Goal: Task Accomplishment & Management: Manage account settings

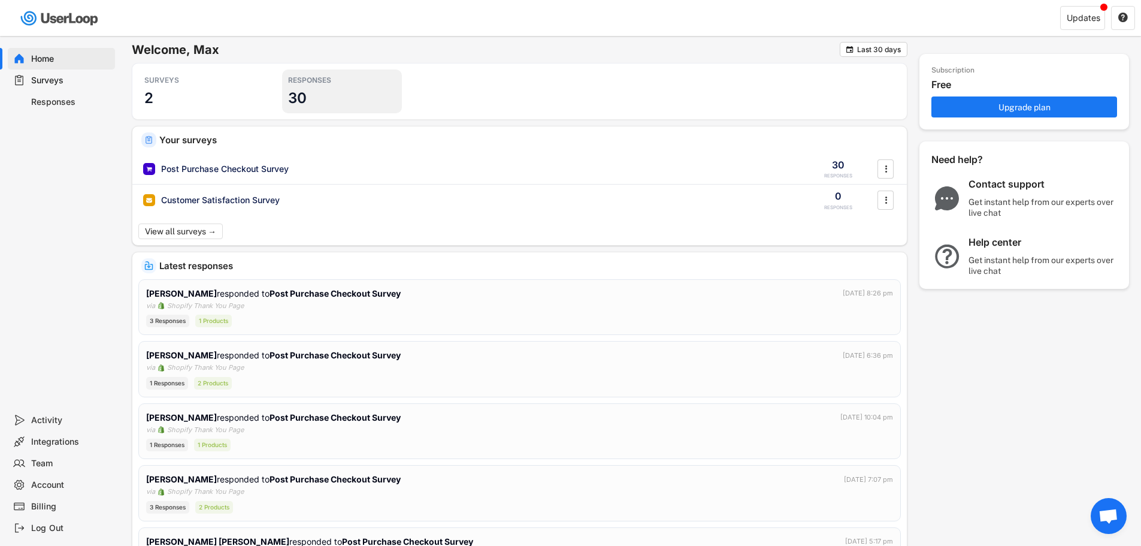
click at [313, 93] on div "RESPONSES 30" at bounding box center [342, 91] width 120 height 44
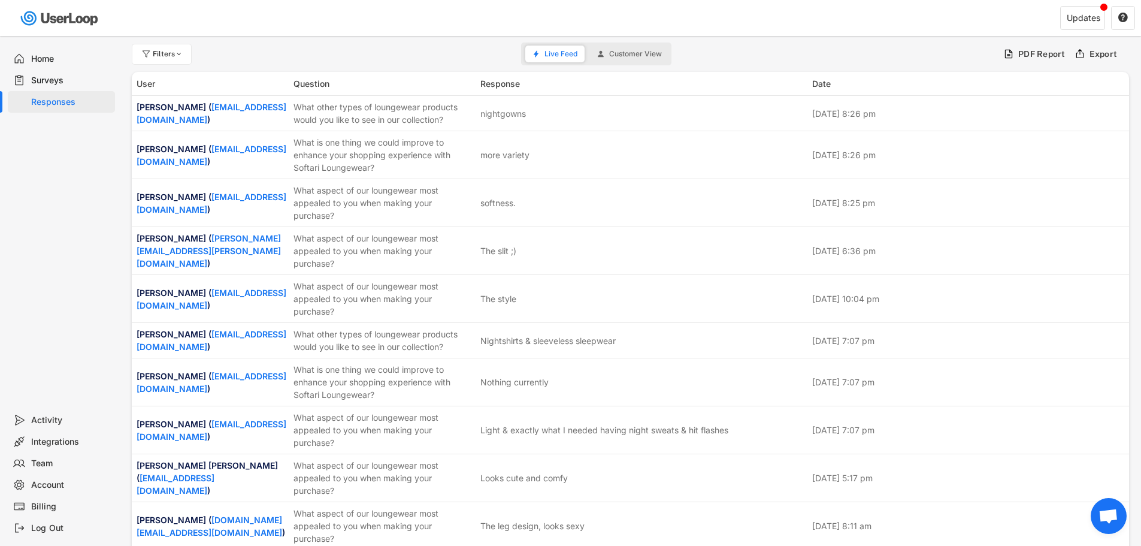
click at [71, 81] on div "Surveys" at bounding box center [70, 80] width 79 height 11
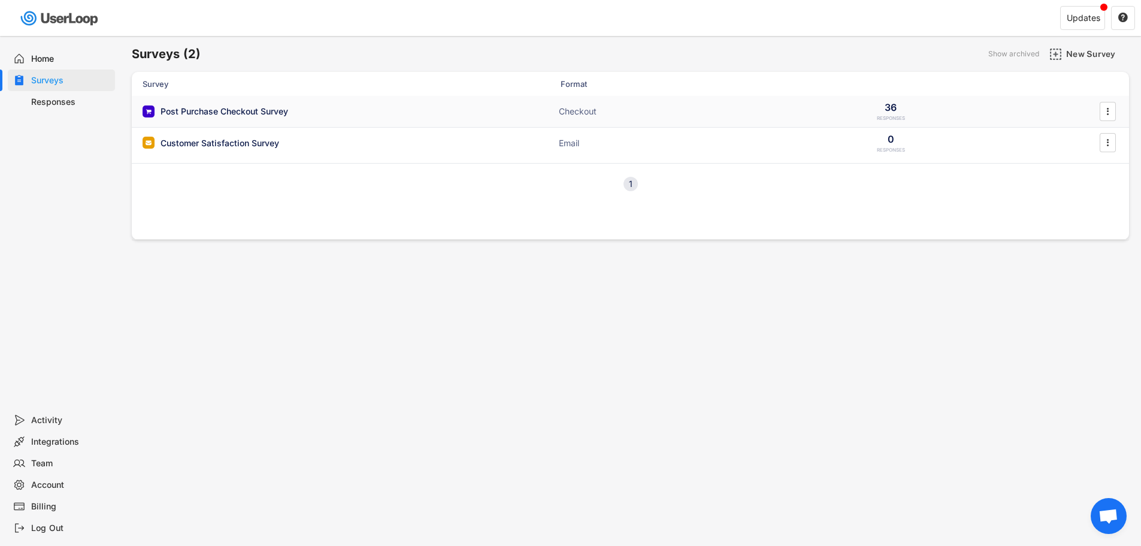
click at [751, 104] on div "Post Purchase Checkout Survey Checkout 36 RESPONSES " at bounding box center [630, 111] width 997 height 31
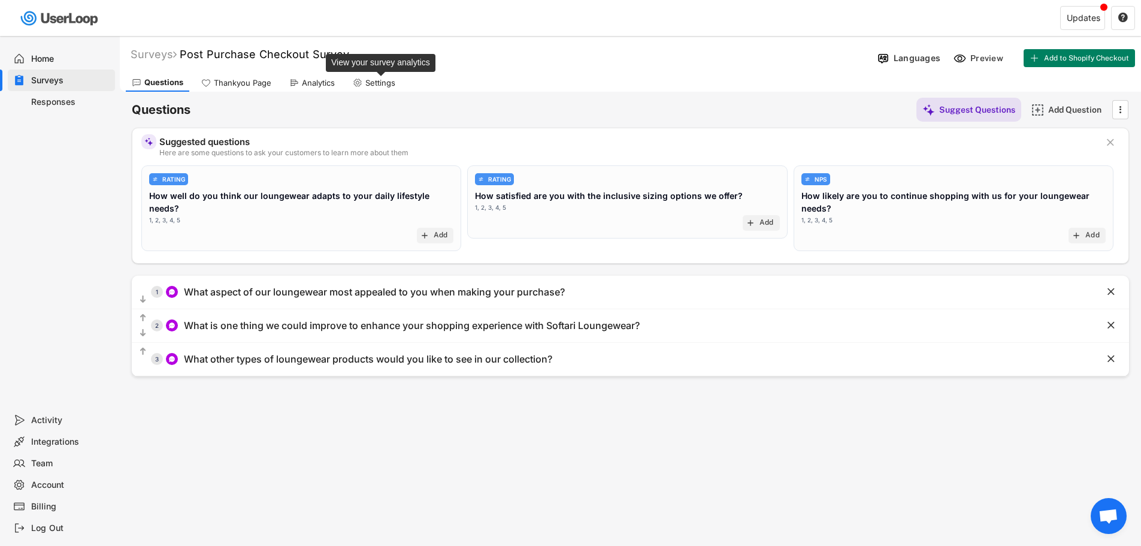
click at [380, 84] on div "Settings" at bounding box center [380, 83] width 30 height 10
select select ""weekly""
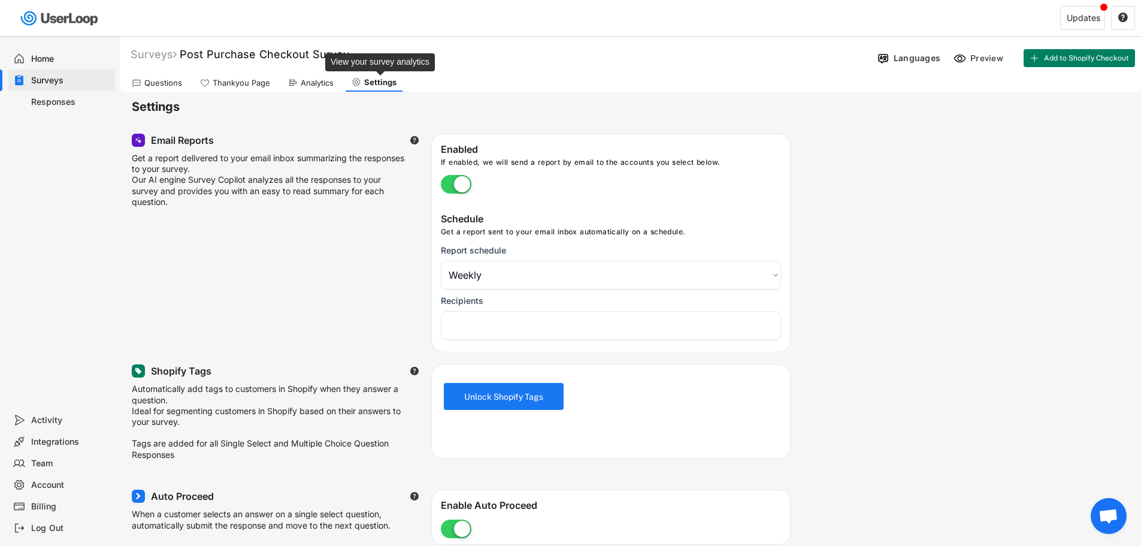
select select "1348695171700984260__LOOKUP__1754676251057x580665587337289000"
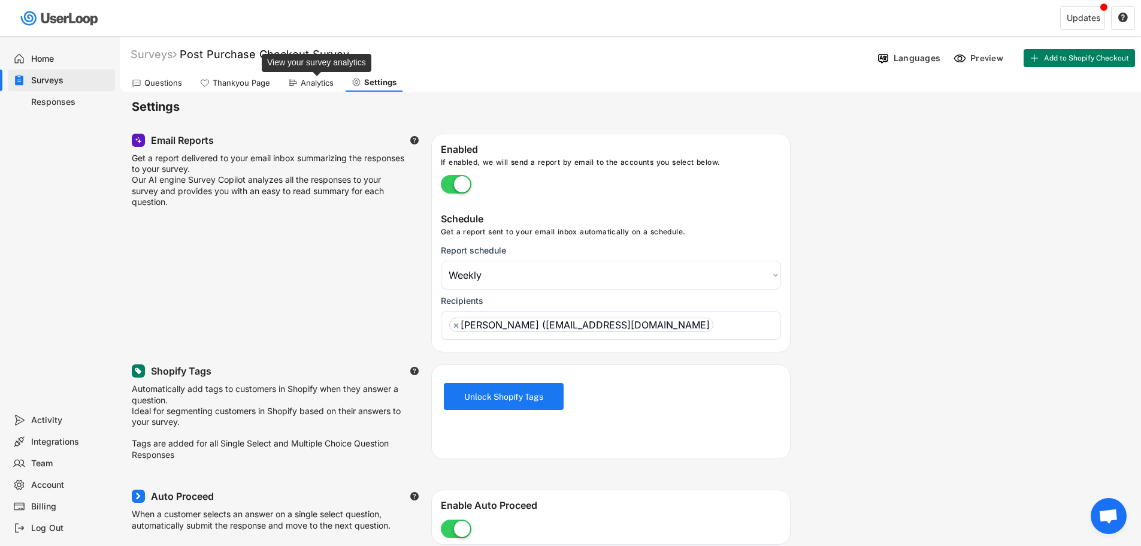
click at [314, 78] on div "Analytics" at bounding box center [317, 83] width 33 height 10
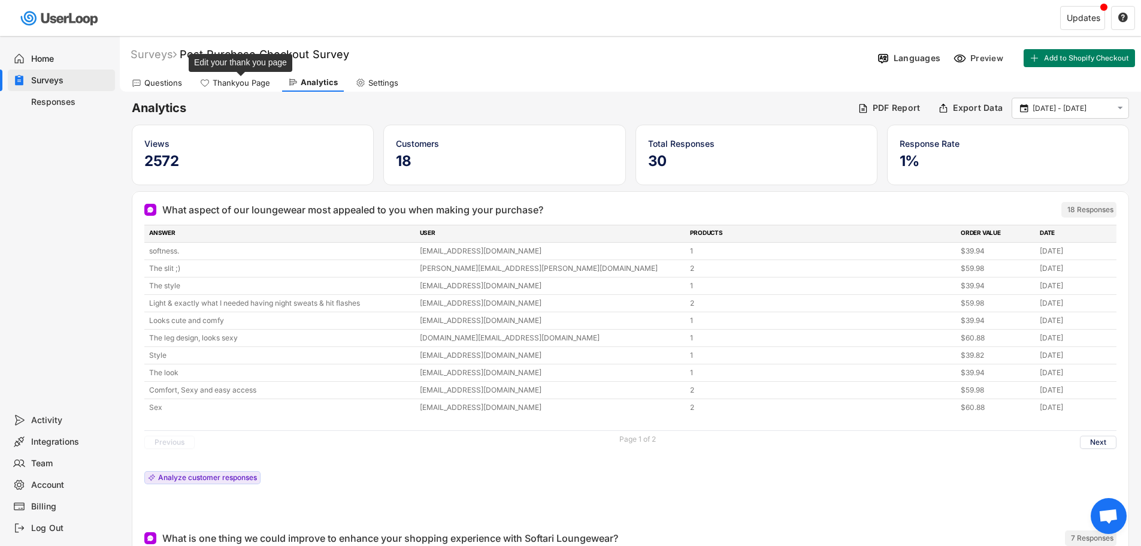
click at [256, 82] on div "Thankyou Page" at bounding box center [242, 83] width 58 height 10
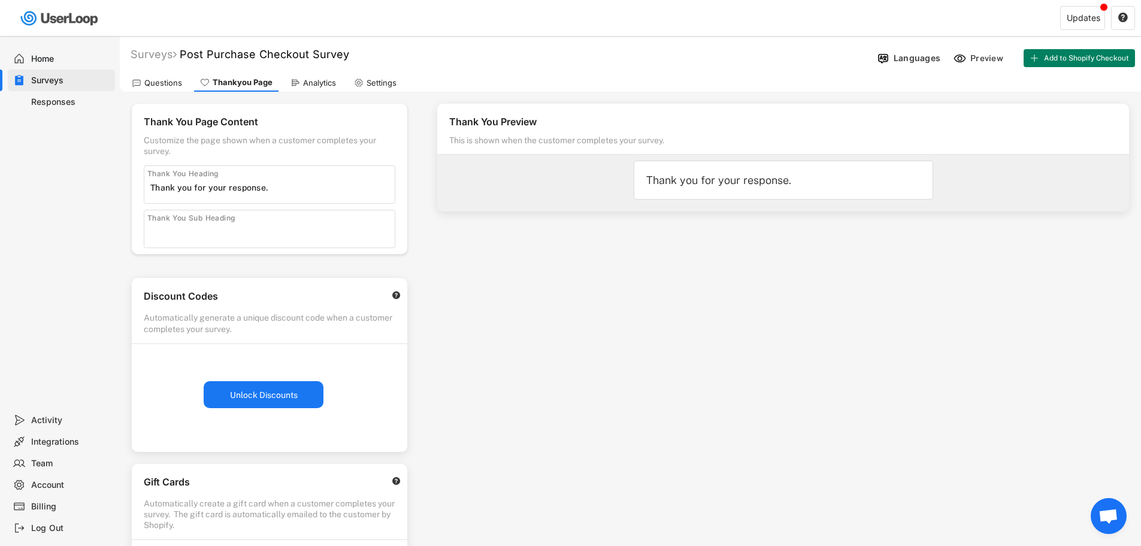
click at [225, 141] on div "Customize the page shown when a customer completes your survey." at bounding box center [270, 146] width 252 height 22
click at [255, 141] on div "Customize the page shown when a customer completes your survey." at bounding box center [270, 146] width 252 height 22
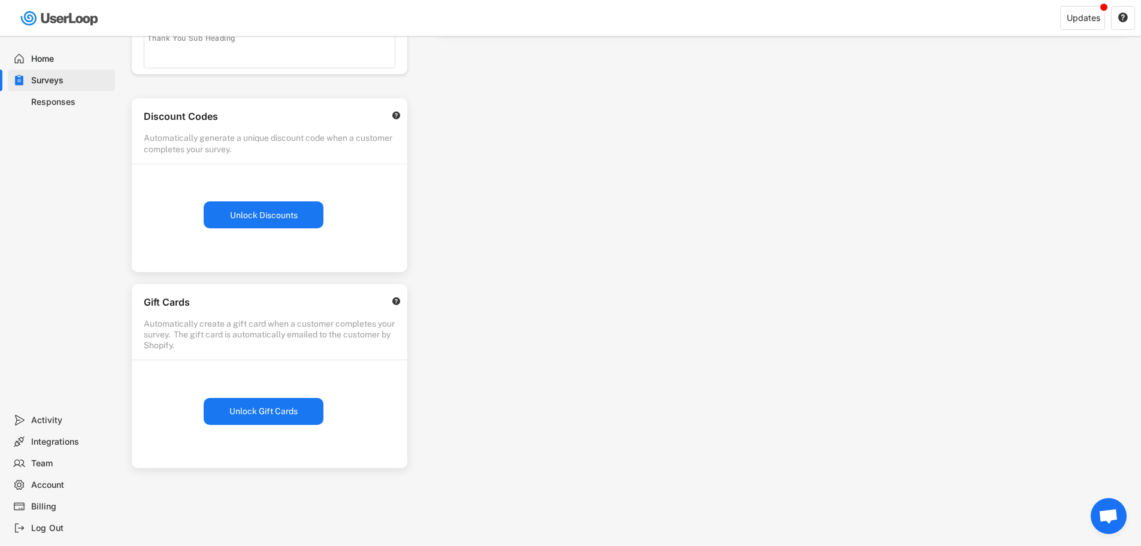
click at [247, 300] on div "Gift Cards" at bounding box center [261, 304] width 235 height 16
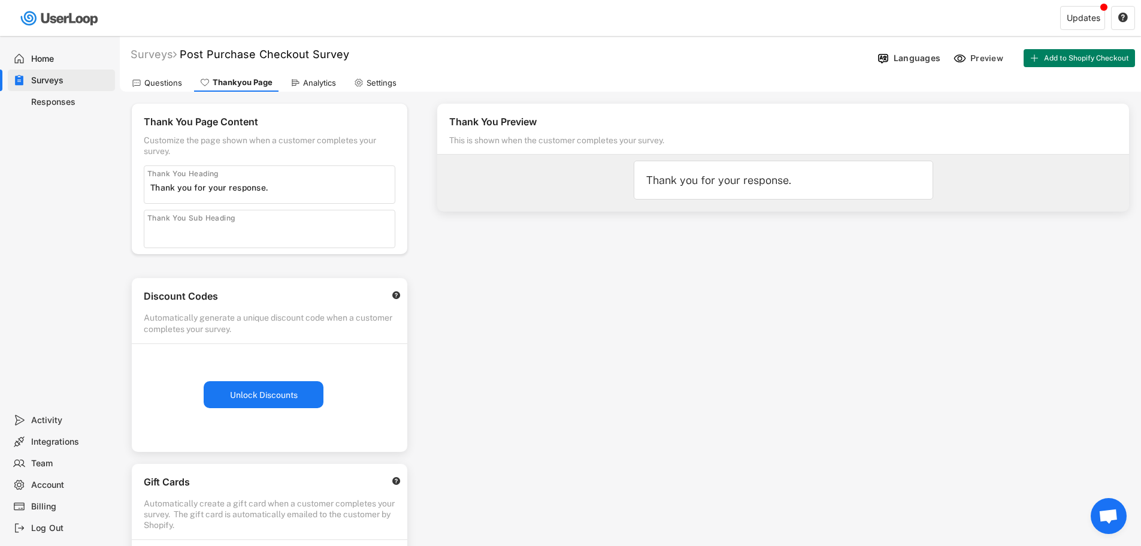
click at [167, 82] on div "Questions" at bounding box center [163, 83] width 38 height 10
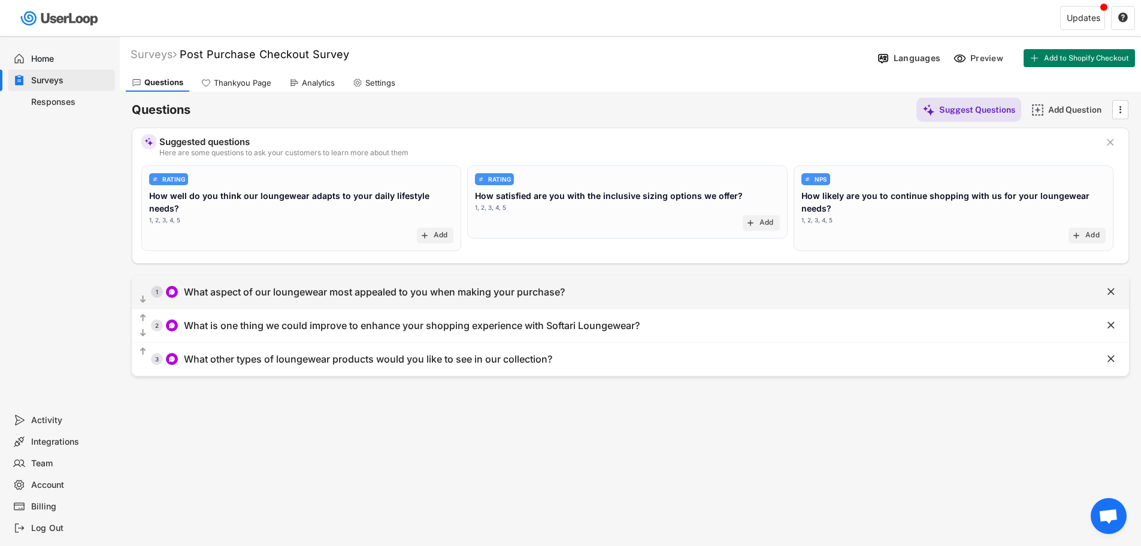
click at [350, 296] on div "What aspect of our loungewear most appealed to you when making your purchase?" at bounding box center [374, 292] width 381 height 13
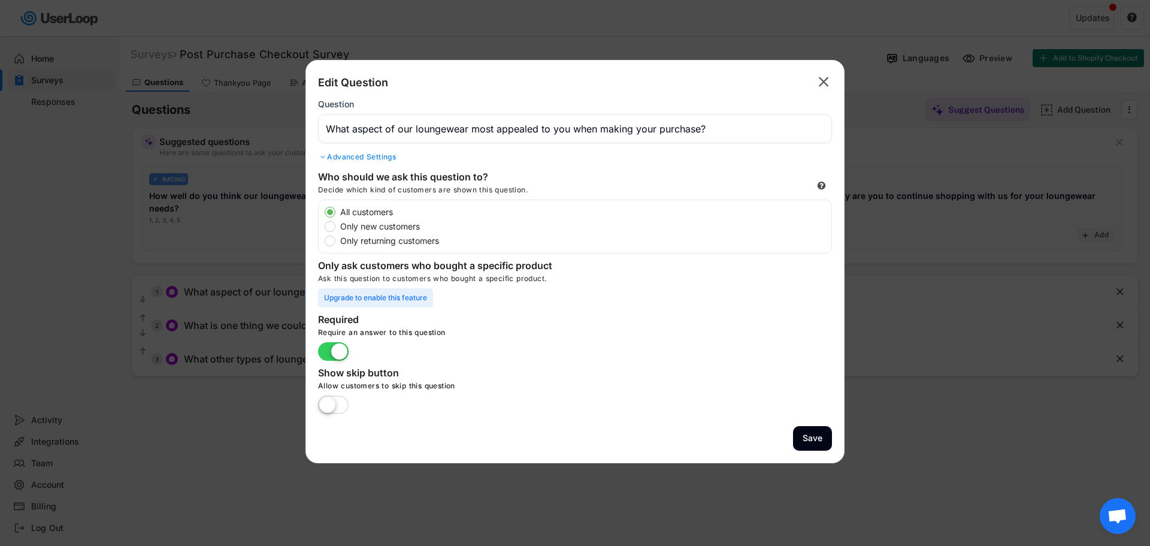
click at [380, 153] on div "Advanced Settings" at bounding box center [575, 157] width 514 height 10
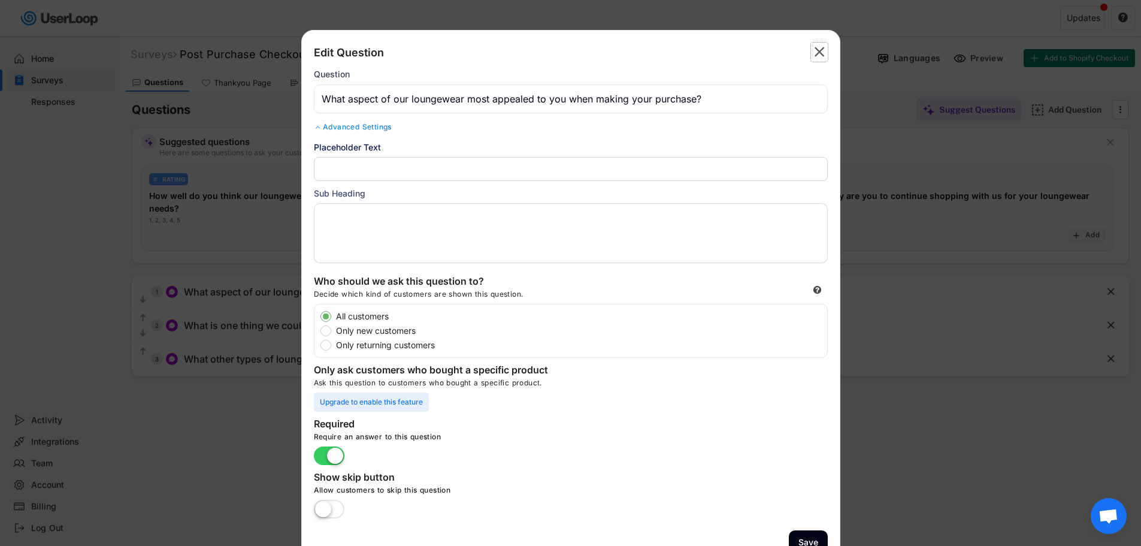
click at [815, 51] on text "" at bounding box center [820, 51] width 10 height 17
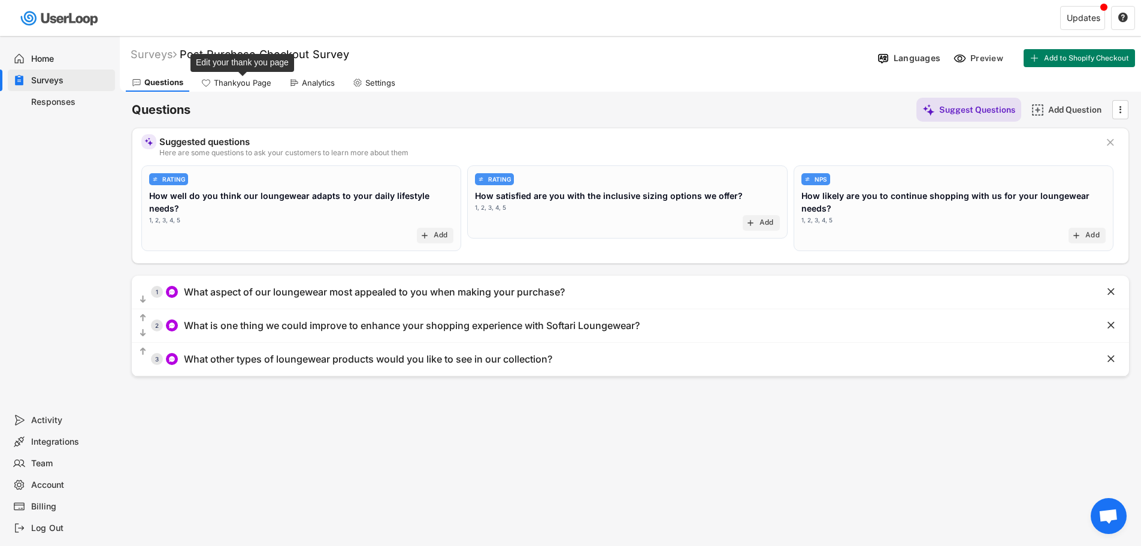
click at [229, 81] on div "Thankyou Page" at bounding box center [243, 83] width 58 height 10
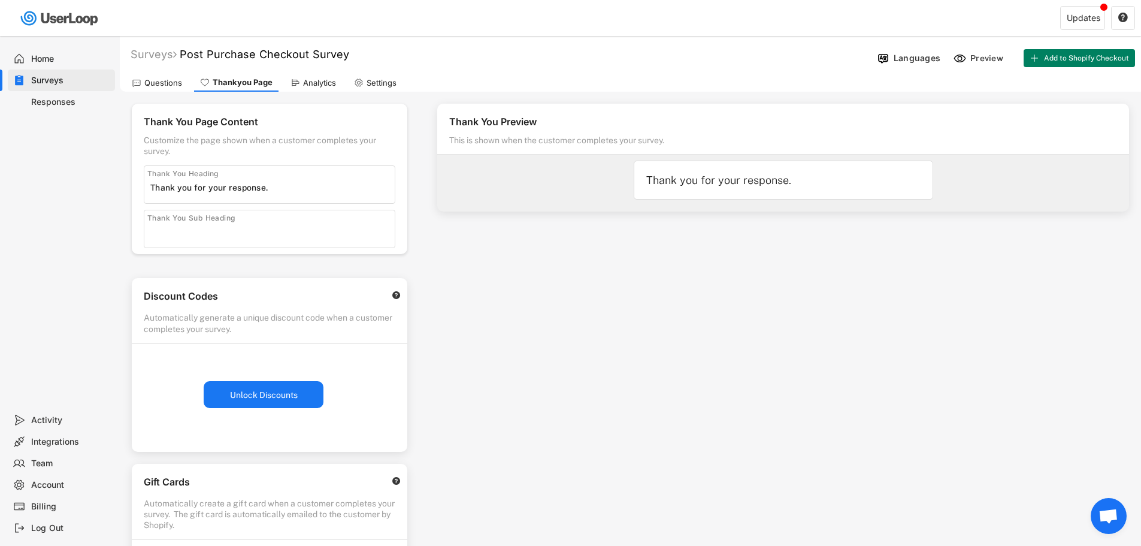
click at [304, 82] on div "Analytics" at bounding box center [319, 83] width 33 height 10
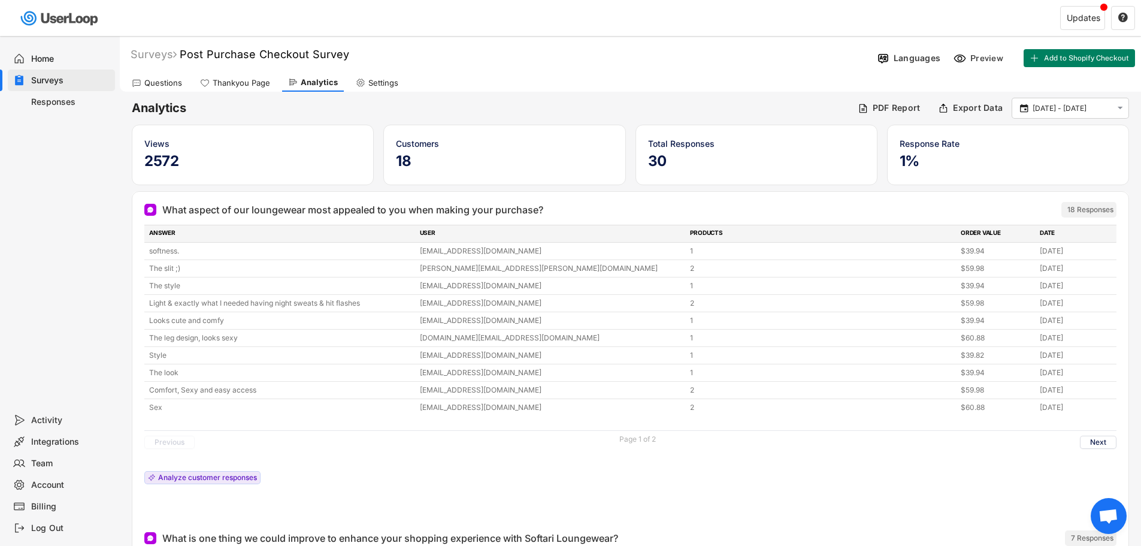
click at [365, 81] on div "Settings" at bounding box center [377, 83] width 55 height 18
